Goal: Transaction & Acquisition: Purchase product/service

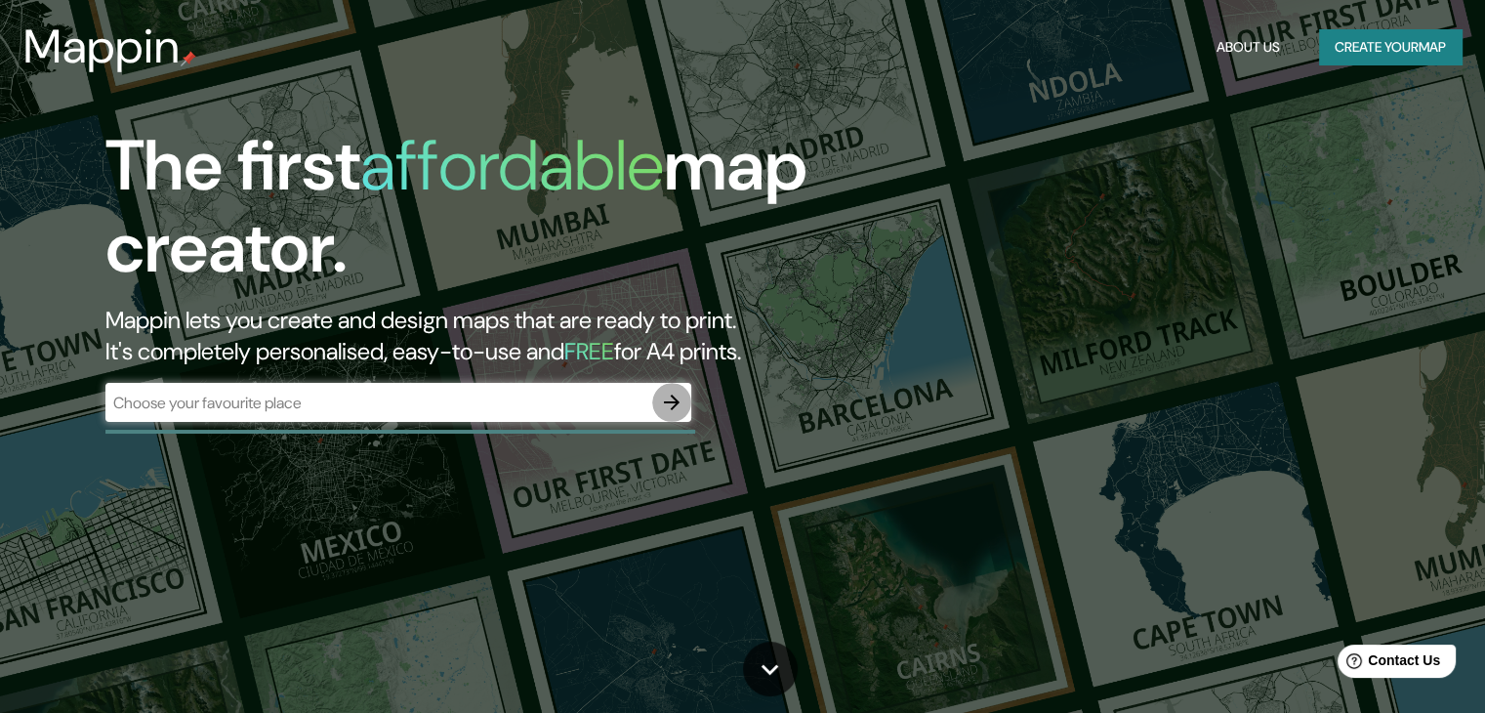
click at [673, 401] on icon "button" at bounding box center [672, 402] width 16 height 16
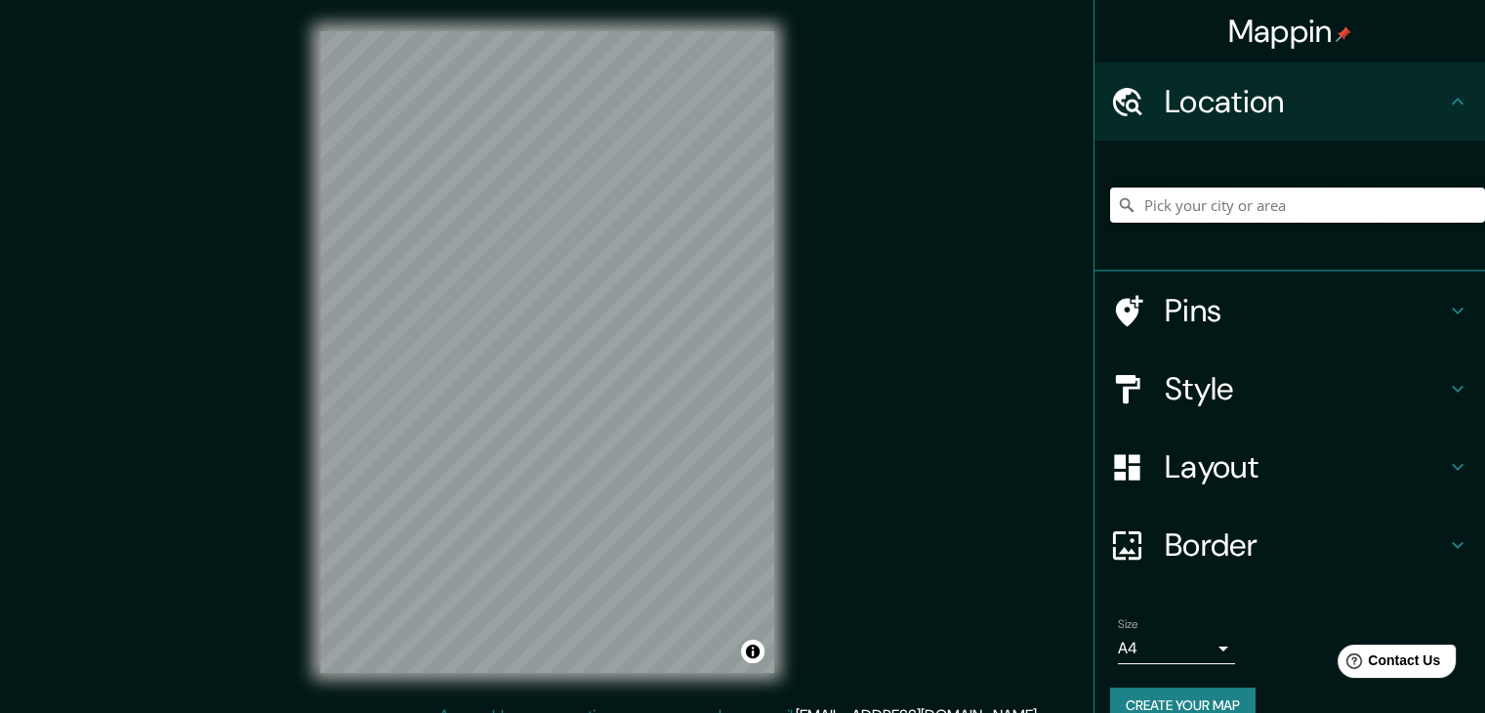
click at [1215, 207] on input "Pick your city or area" at bounding box center [1297, 204] width 375 height 35
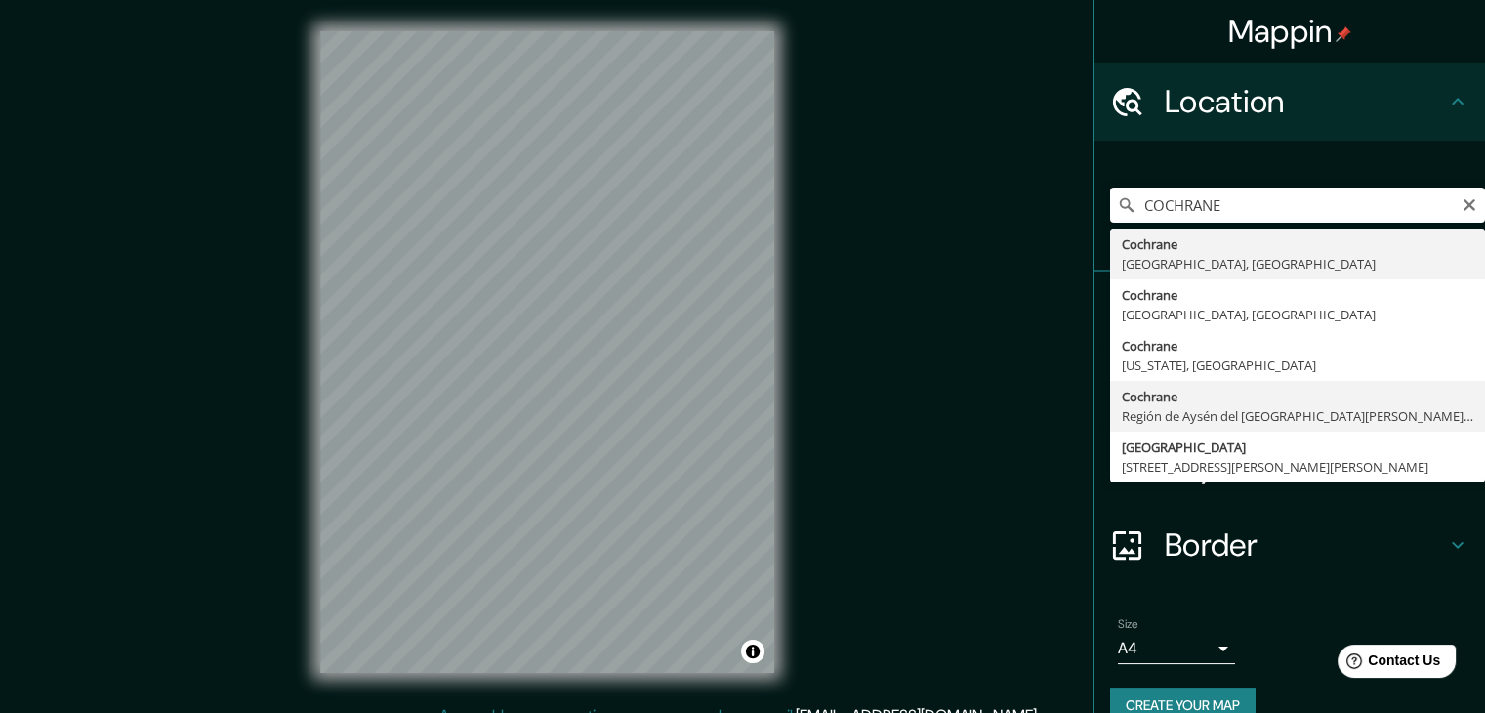
type input "Cochrane, [GEOGRAPHIC_DATA][PERSON_NAME][PERSON_NAME], [GEOGRAPHIC_DATA]"
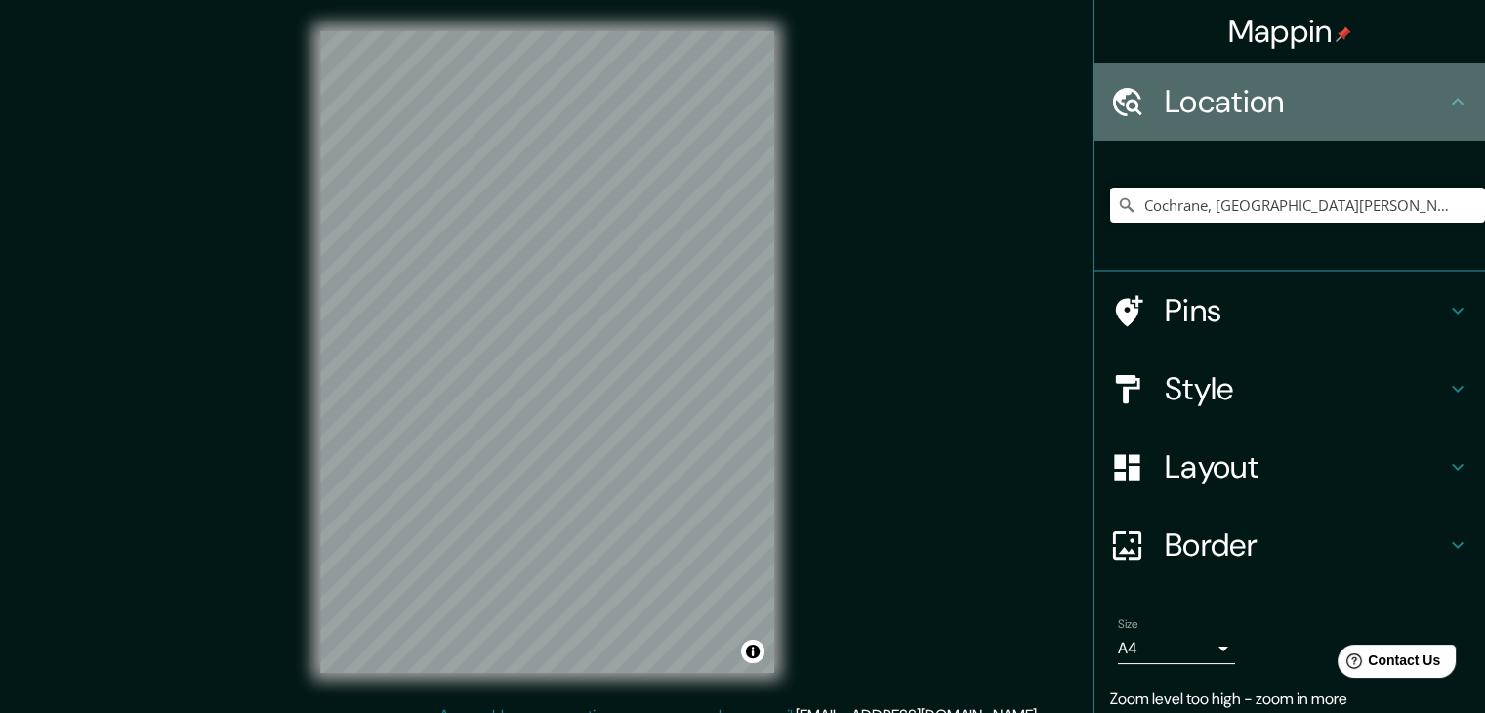
click at [1350, 86] on h4 "Location" at bounding box center [1304, 101] width 281 height 39
click at [1415, 98] on h4 "Location" at bounding box center [1304, 101] width 281 height 39
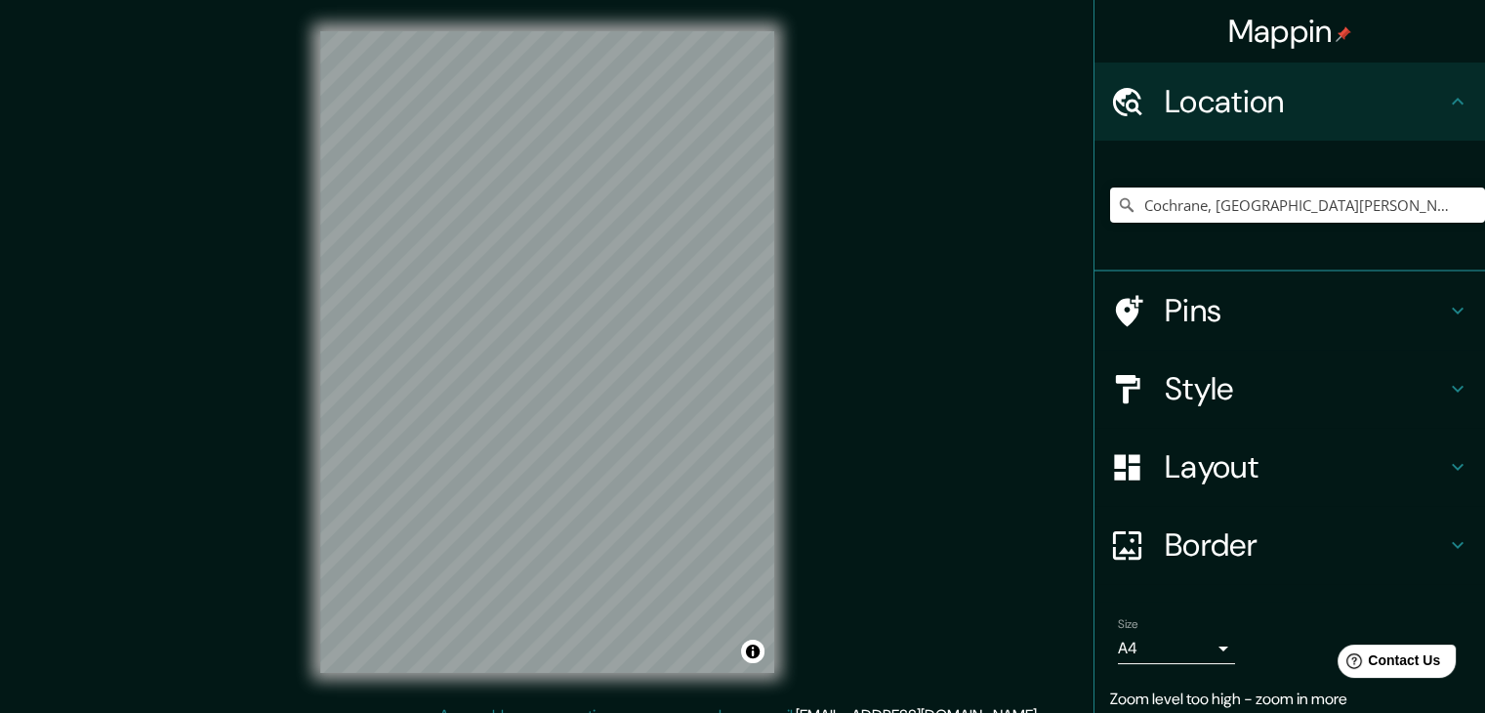
click at [1445, 95] on icon at bounding box center [1456, 101] width 23 height 23
drag, startPoint x: 1443, startPoint y: 95, endPoint x: 1287, endPoint y: 93, distance: 155.2
click at [1445, 96] on icon at bounding box center [1456, 101] width 23 height 23
click at [1121, 91] on icon at bounding box center [1127, 102] width 34 height 34
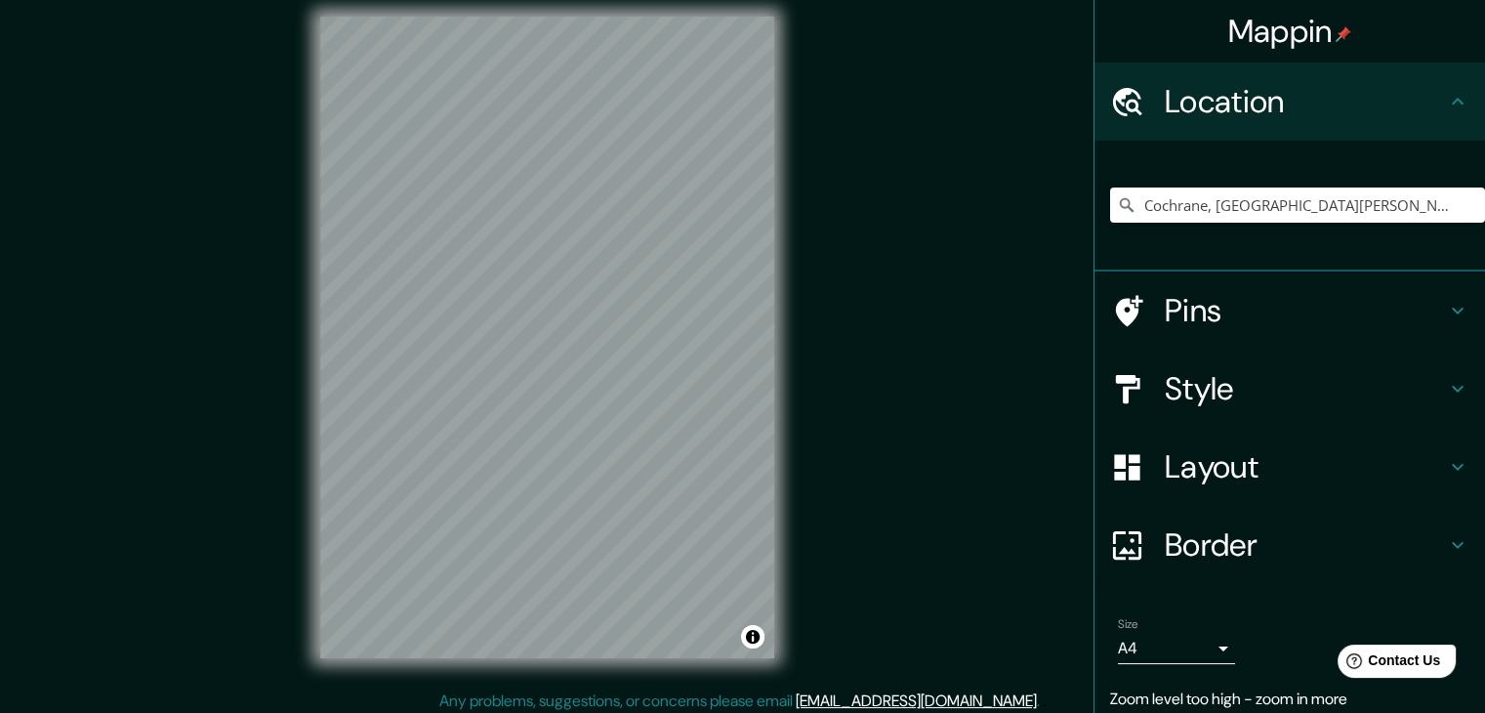
scroll to position [22, 0]
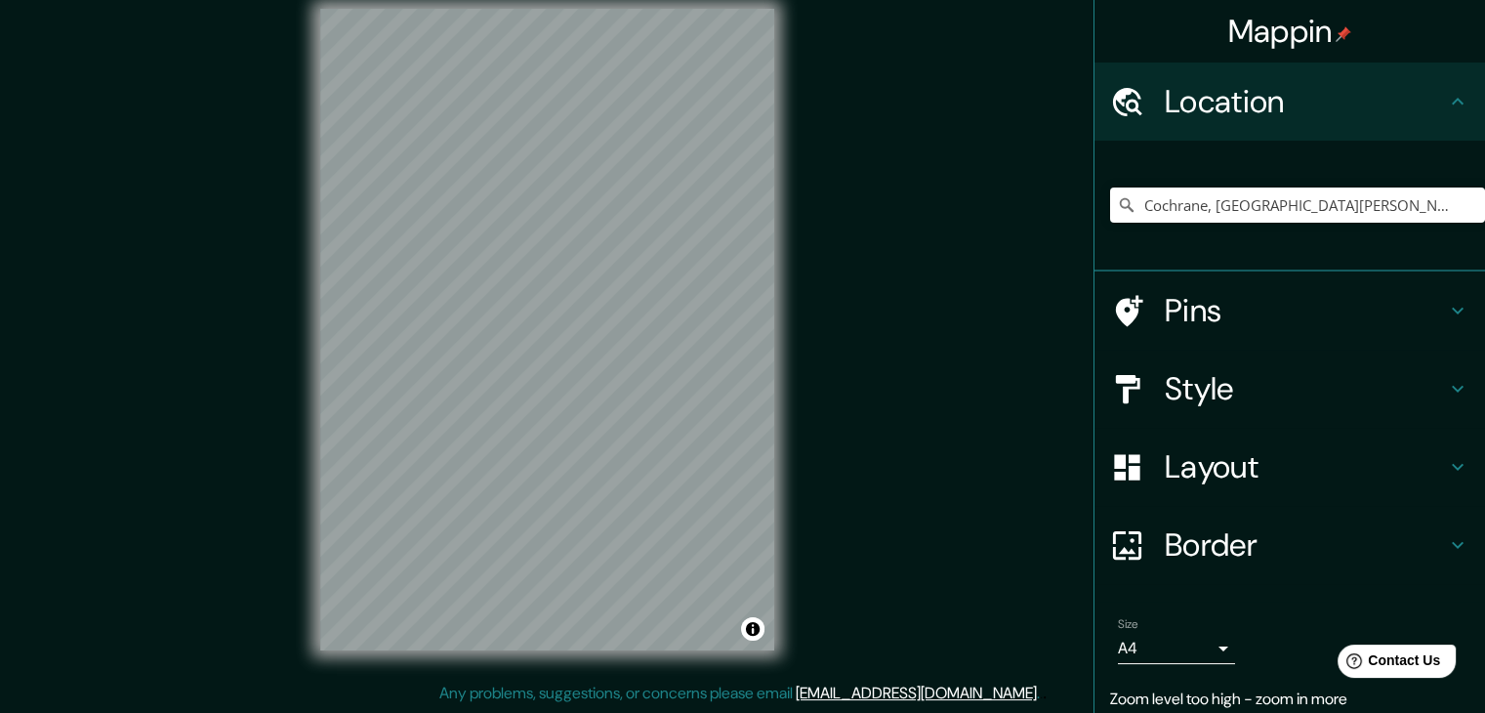
click at [1178, 388] on h4 "Style" at bounding box center [1304, 388] width 281 height 39
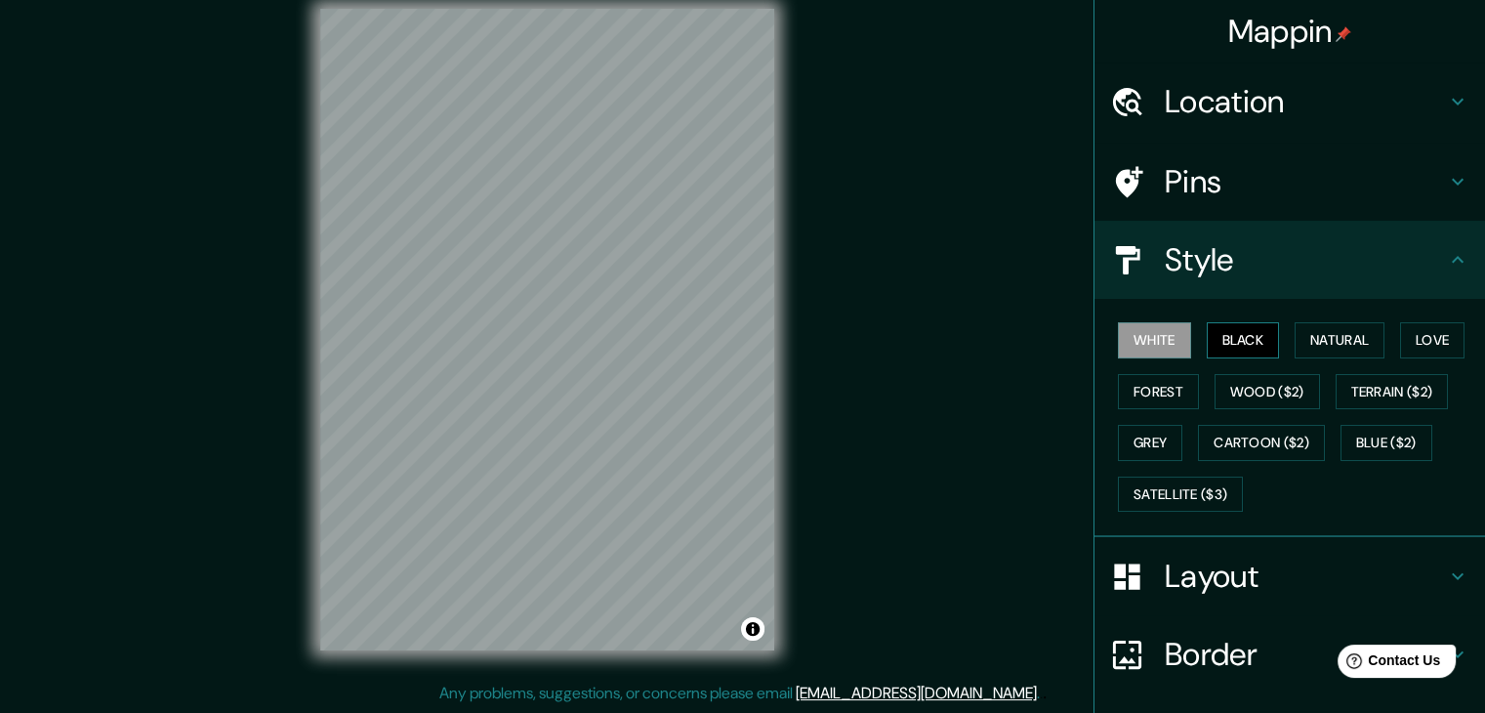
click at [1243, 331] on button "Black" at bounding box center [1242, 340] width 73 height 36
click at [1314, 332] on button "Natural" at bounding box center [1339, 340] width 90 height 36
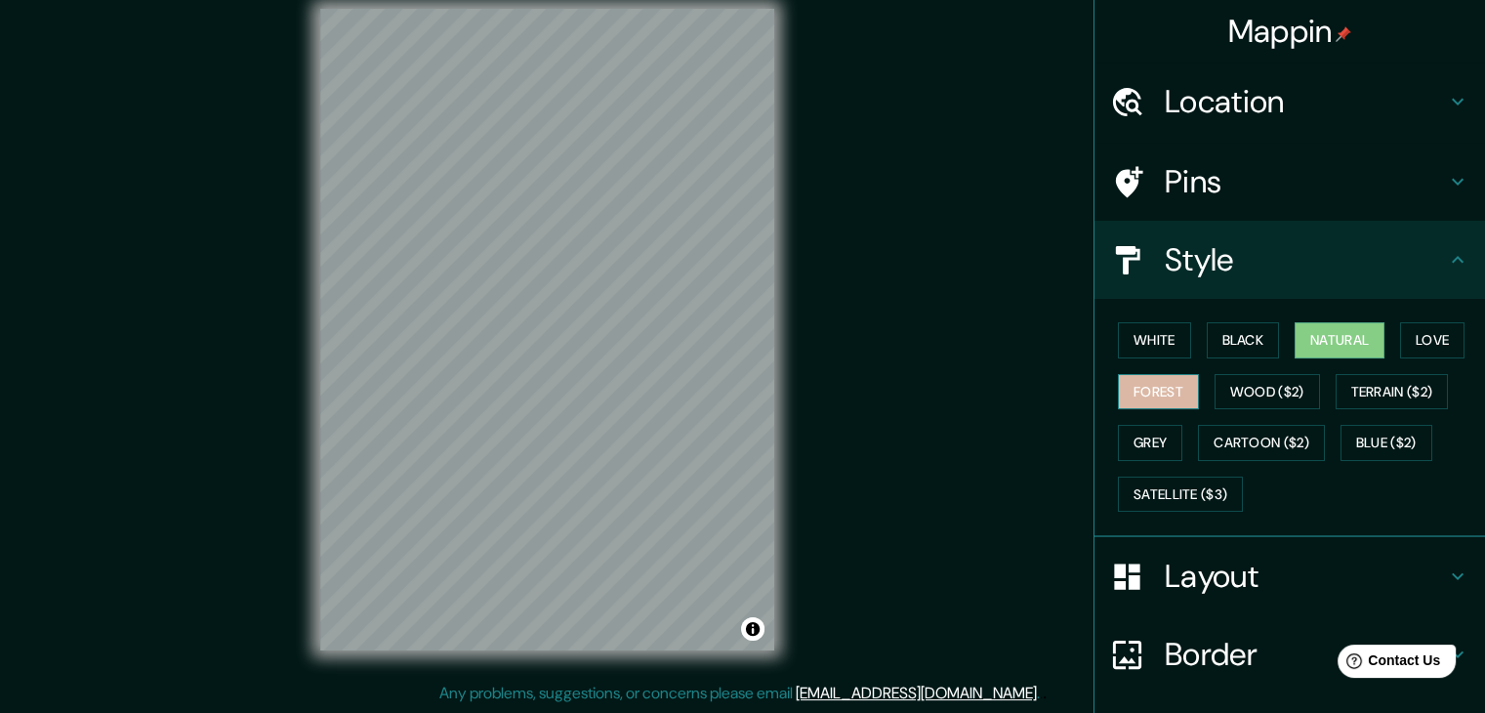
click at [1136, 385] on button "Forest" at bounding box center [1158, 392] width 81 height 36
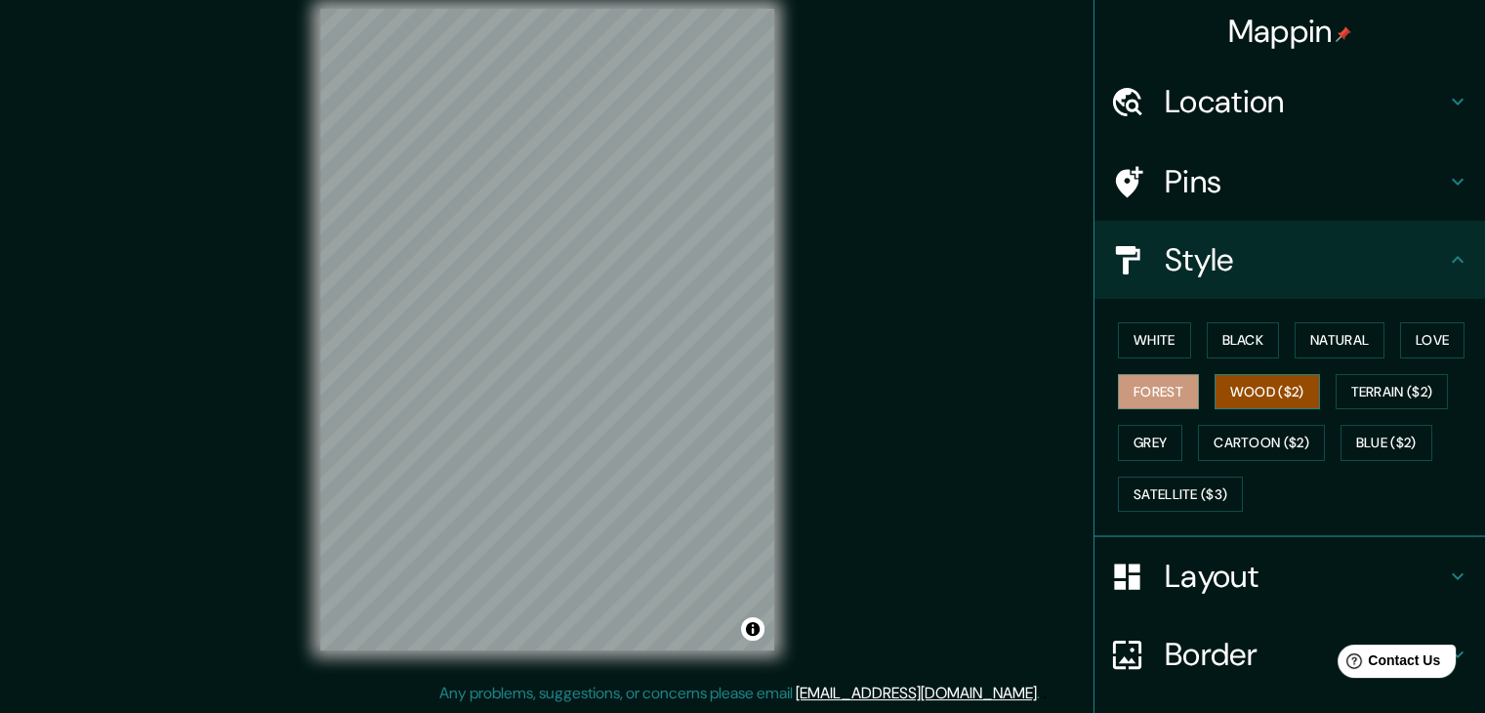
click at [1226, 382] on button "Wood ($2)" at bounding box center [1266, 392] width 105 height 36
click at [1358, 382] on button "Terrain ($2)" at bounding box center [1391, 392] width 113 height 36
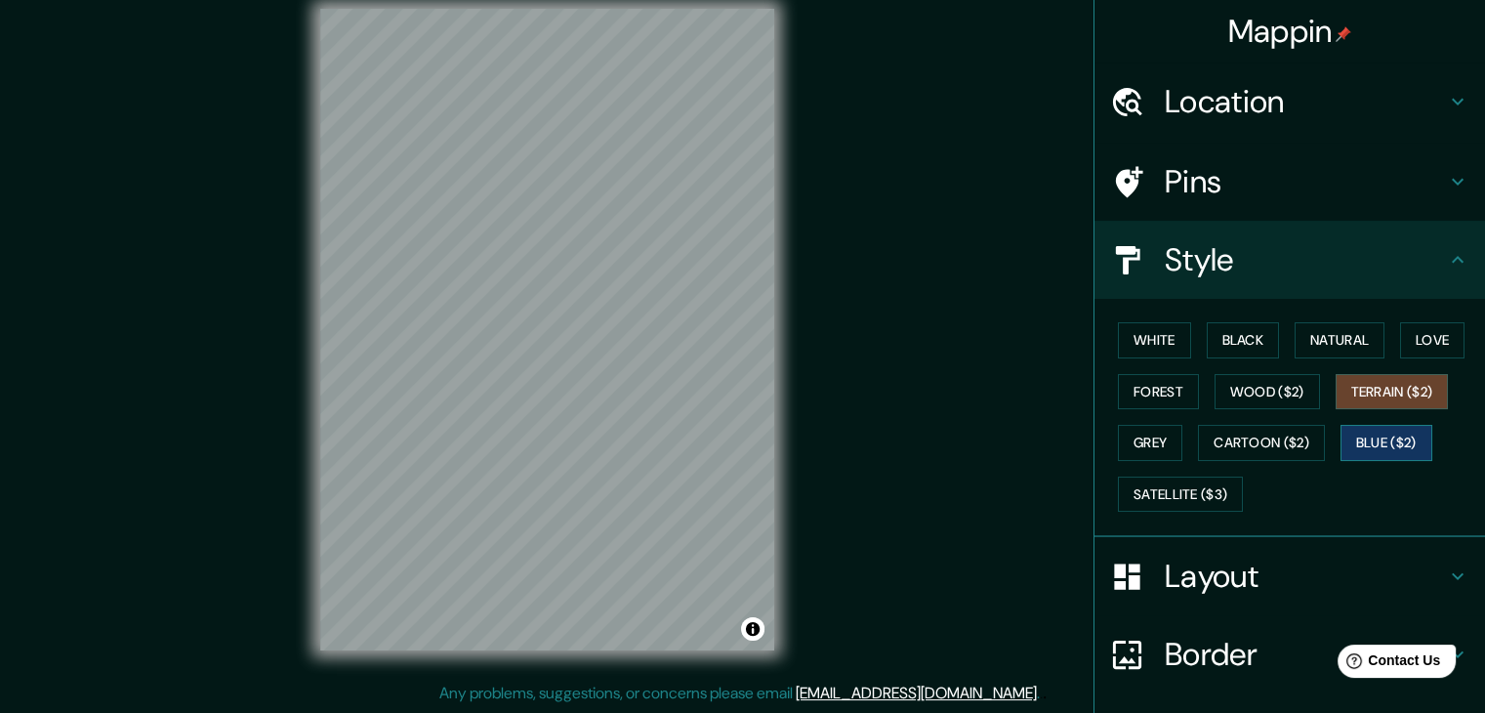
click at [1359, 437] on button "Blue ($2)" at bounding box center [1386, 443] width 92 height 36
drag, startPoint x: 1267, startPoint y: 437, endPoint x: 1182, endPoint y: 453, distance: 86.3
click at [1265, 437] on button "Cartoon ($2)" at bounding box center [1261, 443] width 127 height 36
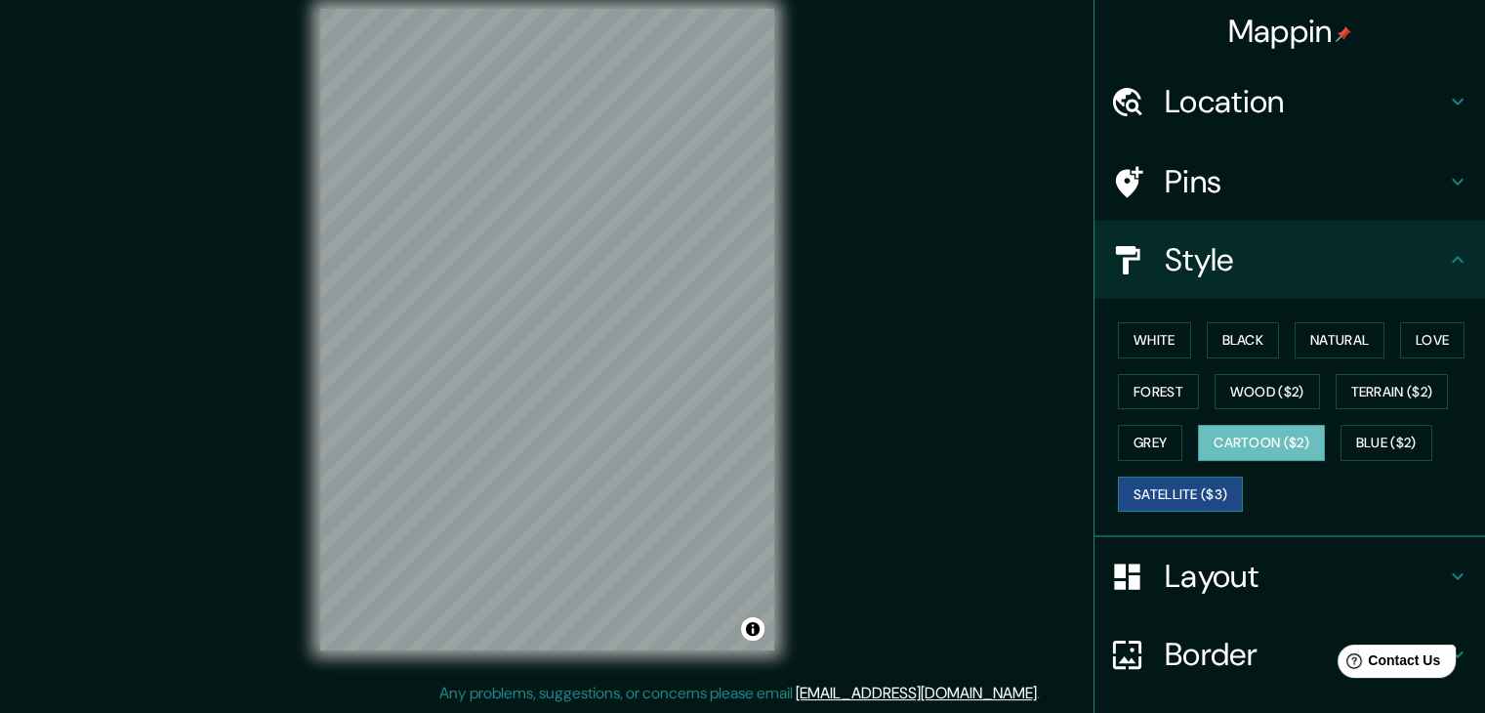
click at [1150, 485] on button "Satellite ($3)" at bounding box center [1180, 494] width 125 height 36
